Goal: Transaction & Acquisition: Purchase product/service

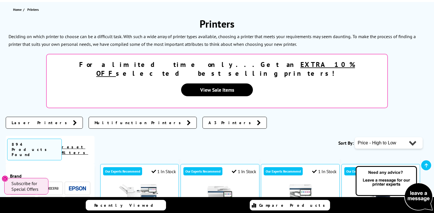
scroll to position [68, 0]
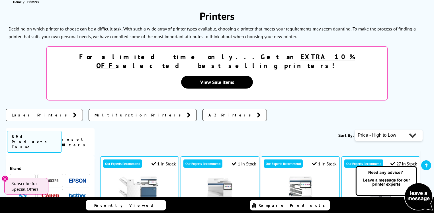
click at [409, 130] on select "Popularity Rating Price - Low to High Price - High to Low Running Costs - Low t…" at bounding box center [389, 135] width 68 height 11
select select "Price Ascending"
click at [355, 130] on select "Popularity Rating Price - Low to High Price - High to Low Running Costs - Low t…" at bounding box center [389, 135] width 68 height 11
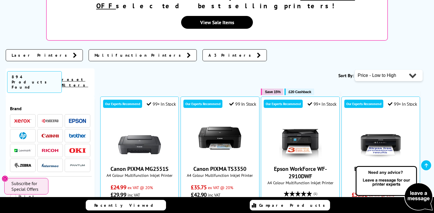
scroll to position [160, 0]
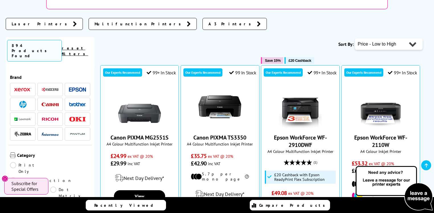
click at [25, 88] on img at bounding box center [22, 90] width 17 height 4
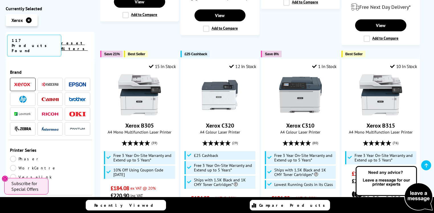
scroll to position [615, 0]
